Goal: Task Accomplishment & Management: Use online tool/utility

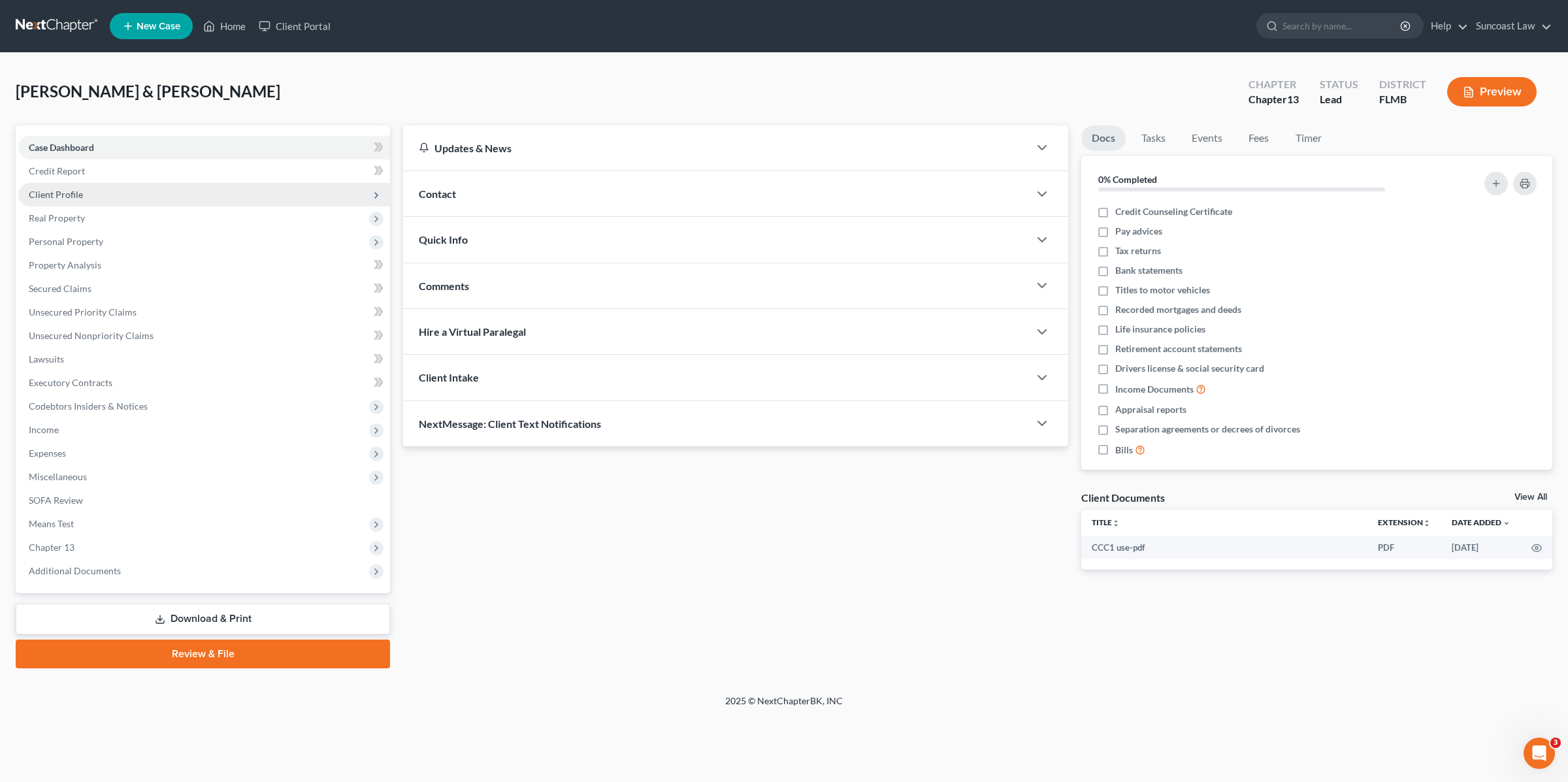
click at [92, 191] on span "Client Profile" at bounding box center [204, 195] width 372 height 24
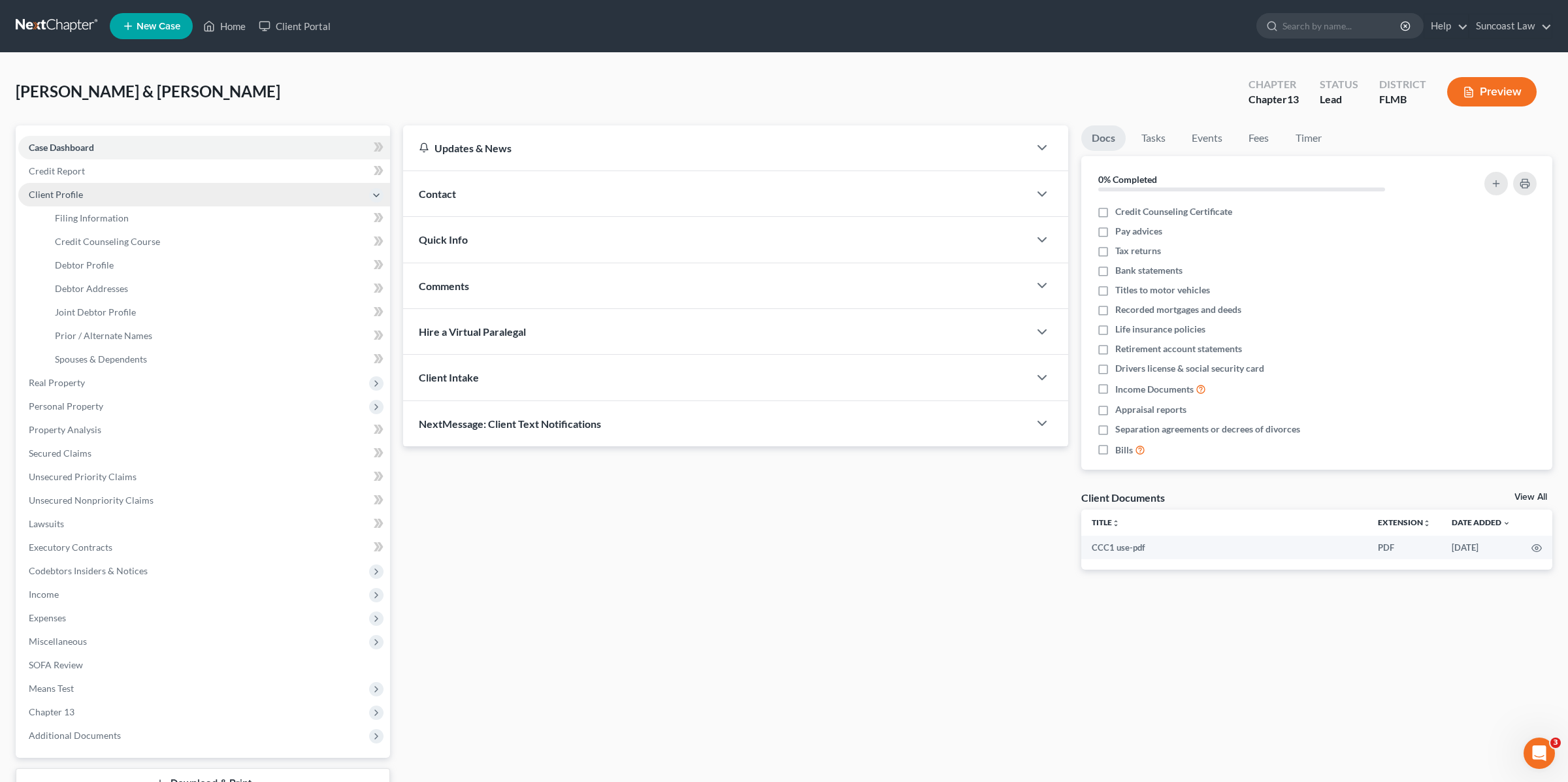
click at [92, 191] on span "Client Profile" at bounding box center [204, 195] width 372 height 24
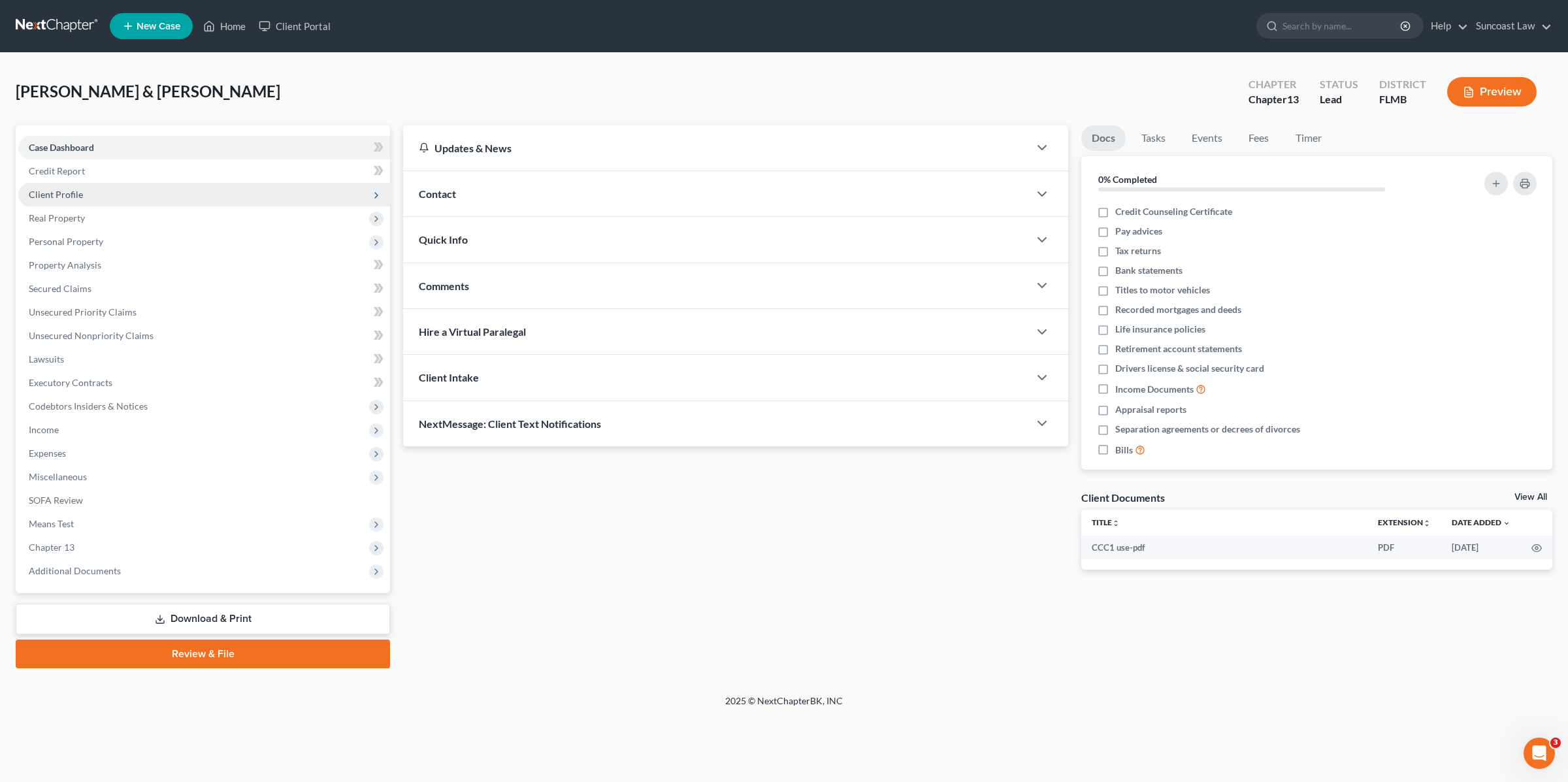
click at [85, 194] on span "Client Profile" at bounding box center [204, 195] width 372 height 24
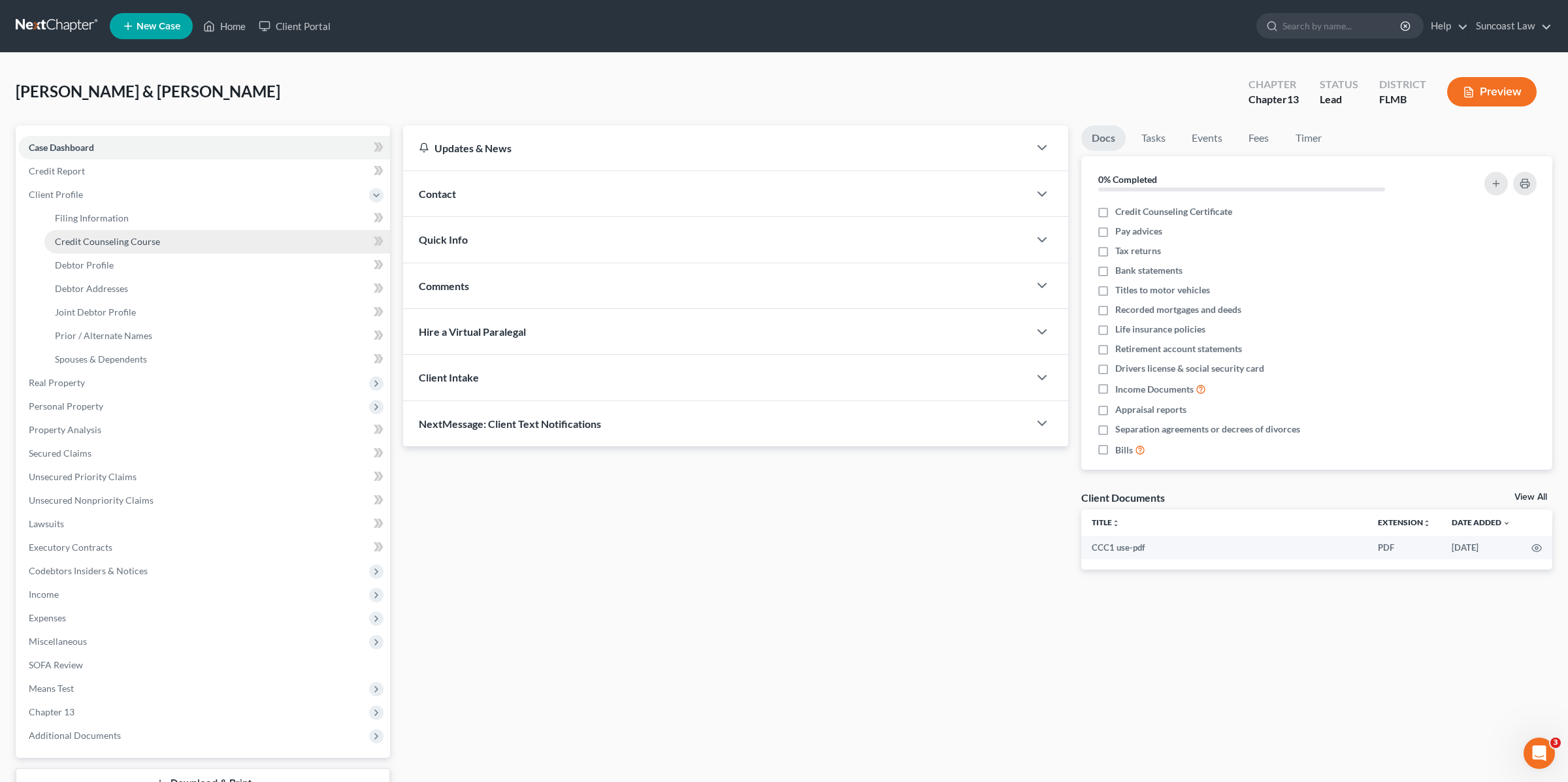
click at [80, 240] on span "Credit Counseling Course" at bounding box center [107, 242] width 105 height 11
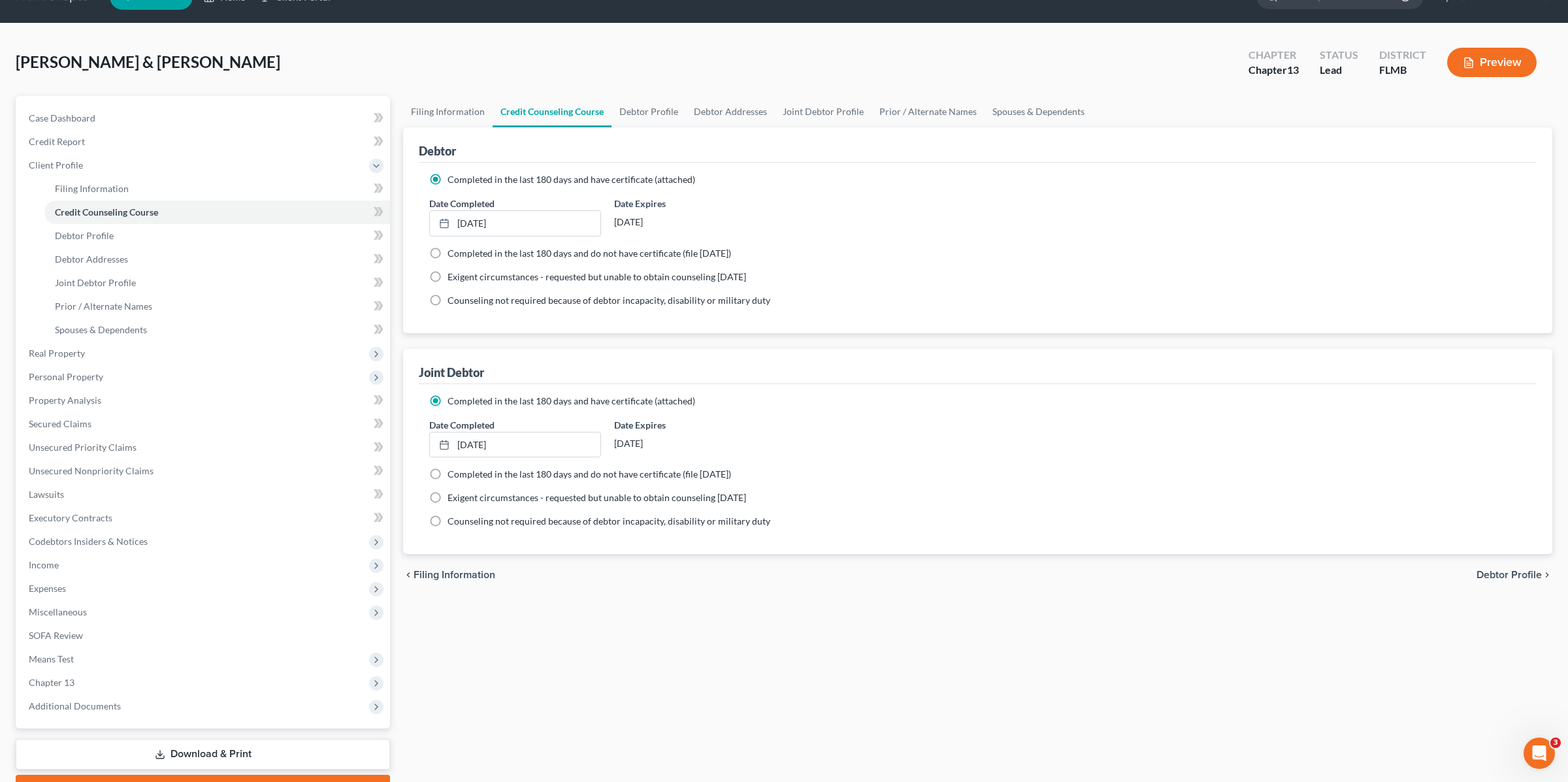
scroll to position [55, 0]
